Goal: Task Accomplishment & Management: Manage account settings

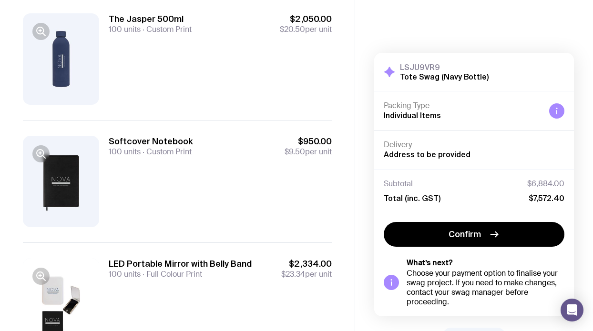
scroll to position [139, 0]
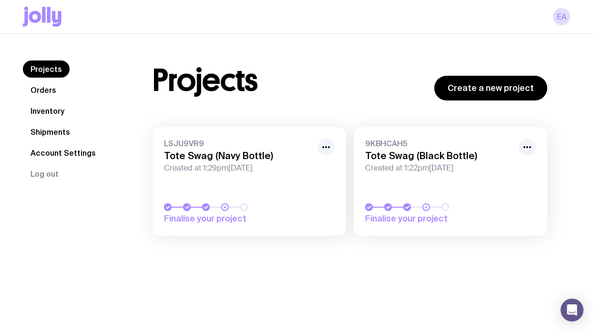
click at [412, 168] on span "Created at 1:22pm, Fri 11th Jul 2025" at bounding box center [439, 168] width 148 height 10
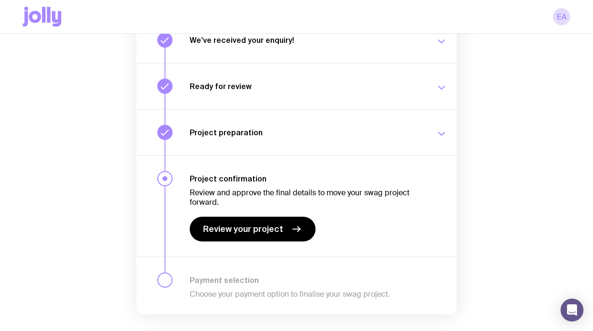
scroll to position [139, 0]
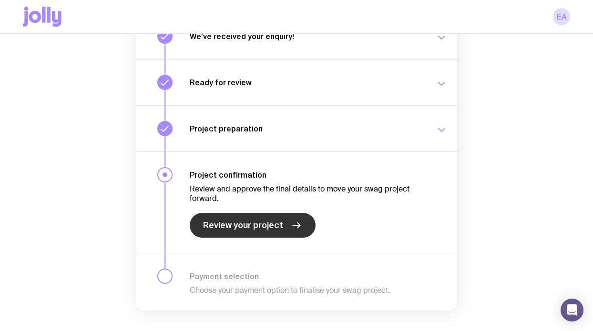
click at [275, 216] on link "Review your project" at bounding box center [253, 225] width 126 height 25
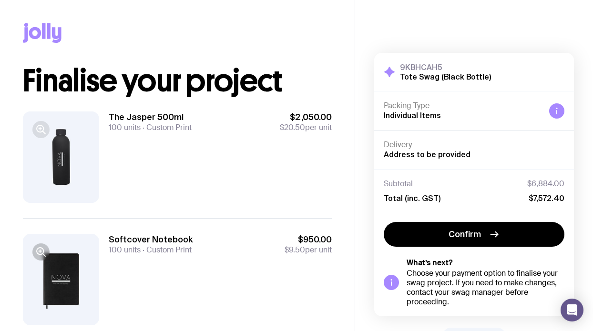
click at [39, 126] on icon "button" at bounding box center [40, 129] width 11 height 11
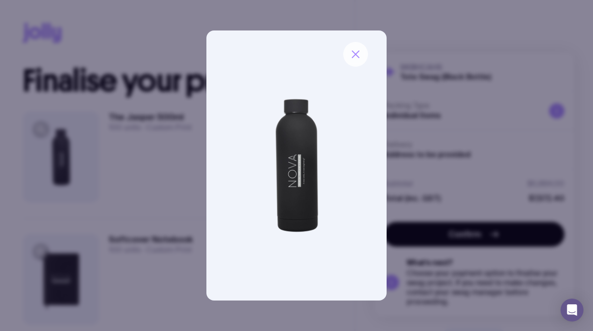
click at [355, 57] on icon "button" at bounding box center [355, 54] width 11 height 11
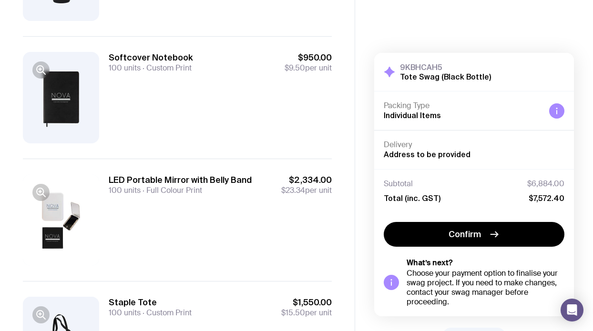
scroll to position [171, 0]
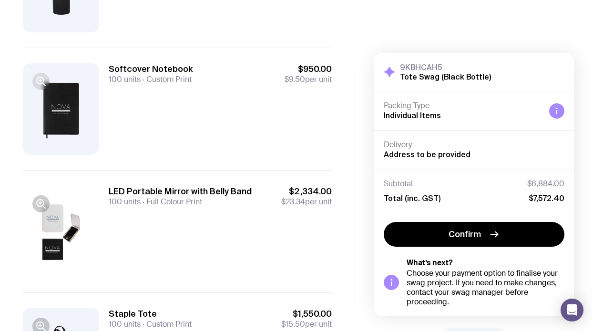
click at [40, 80] on icon "button" at bounding box center [40, 81] width 0 height 2
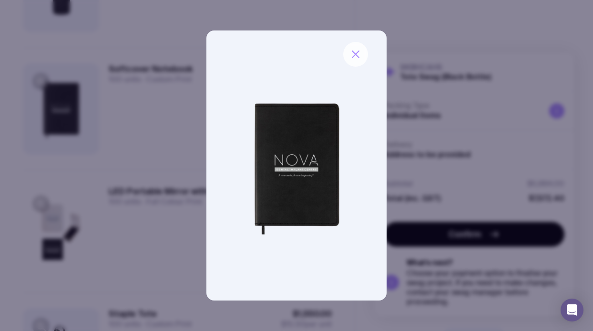
click at [363, 52] on button "button" at bounding box center [355, 54] width 25 height 25
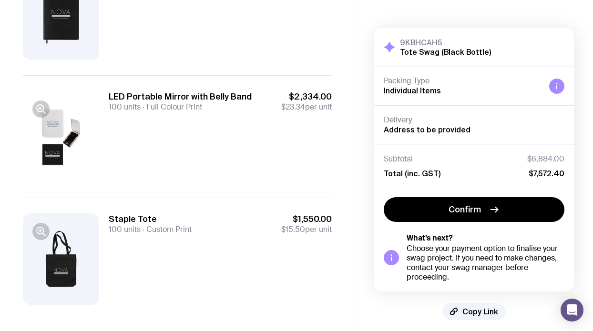
scroll to position [266, 0]
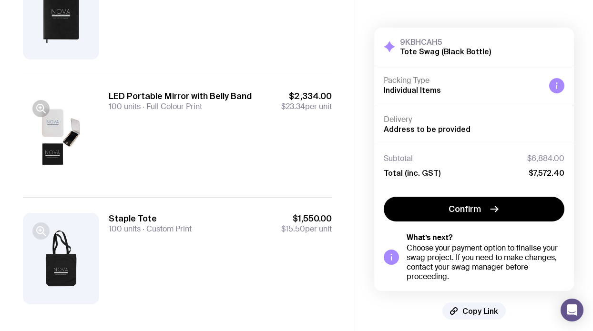
click at [37, 233] on icon "button" at bounding box center [40, 230] width 11 height 11
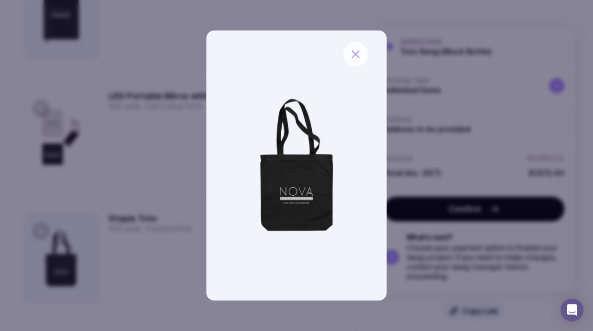
click at [358, 50] on icon "button" at bounding box center [355, 54] width 11 height 11
